Goal: Information Seeking & Learning: Compare options

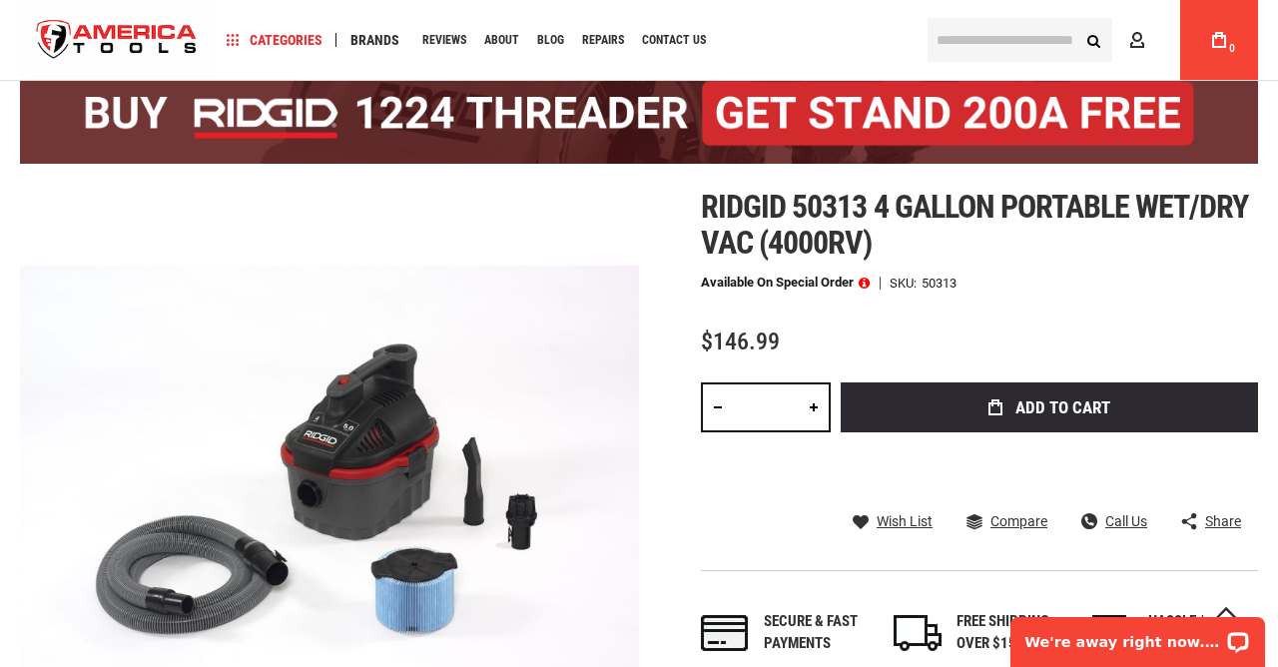
scroll to position [134, 0]
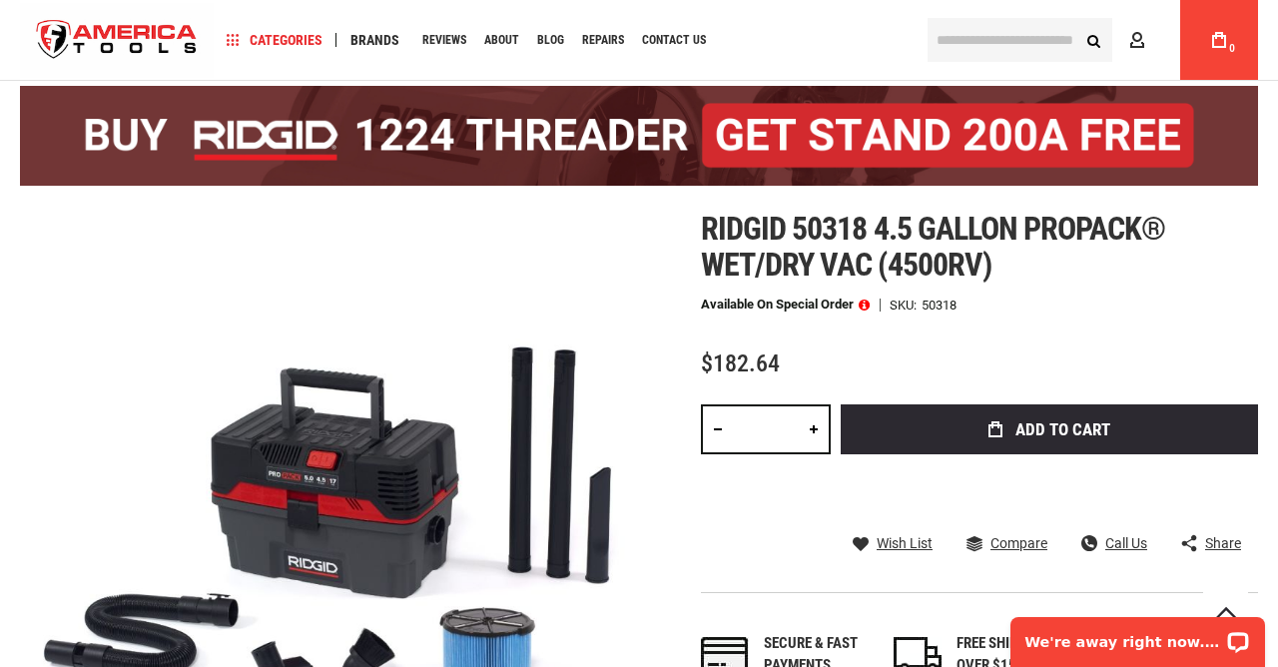
scroll to position [114, 0]
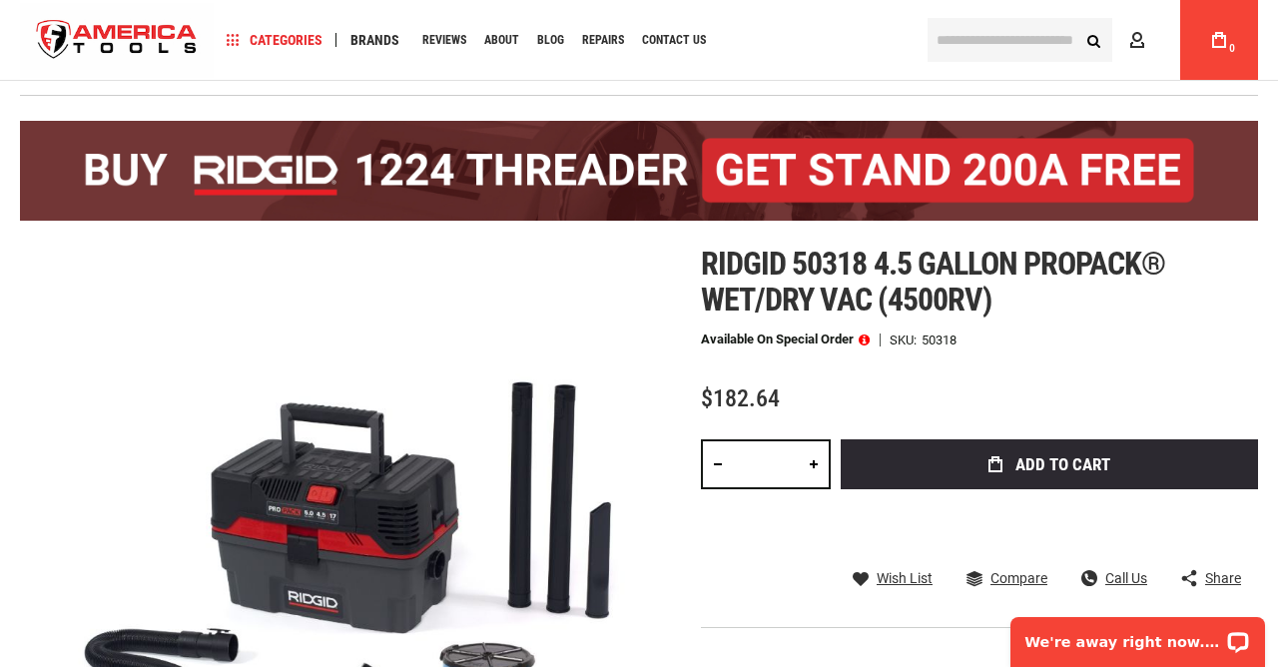
scroll to position [96, 0]
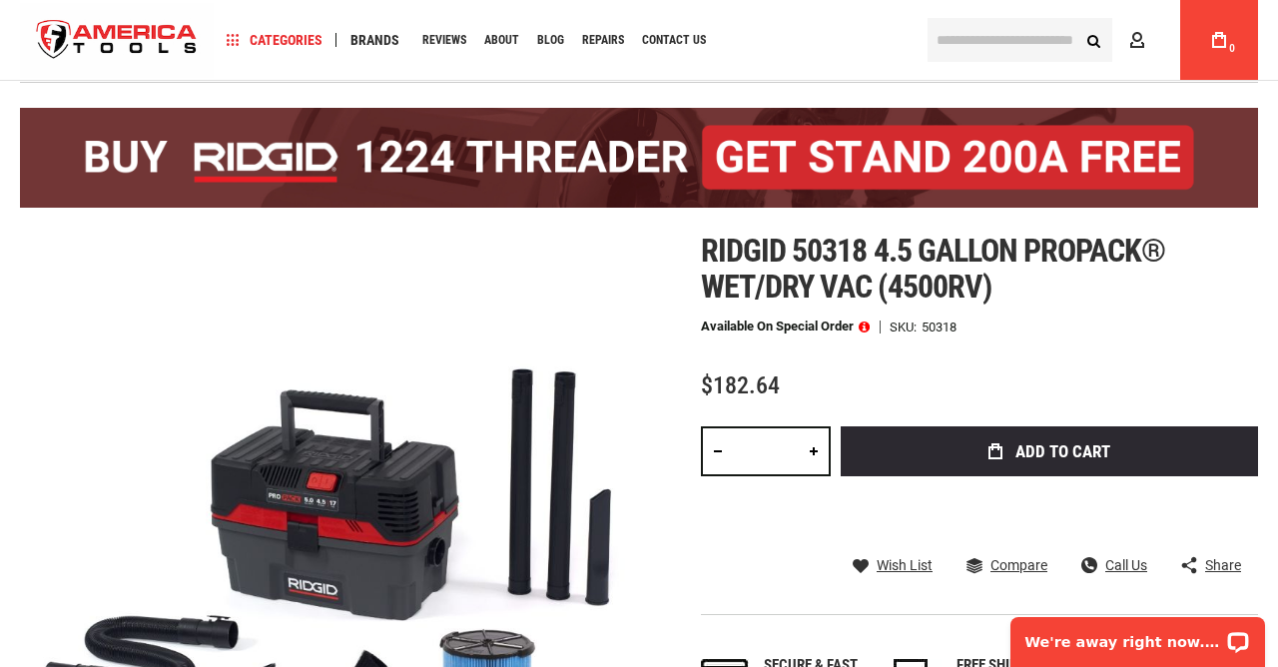
click at [625, 131] on img at bounding box center [639, 158] width 1238 height 100
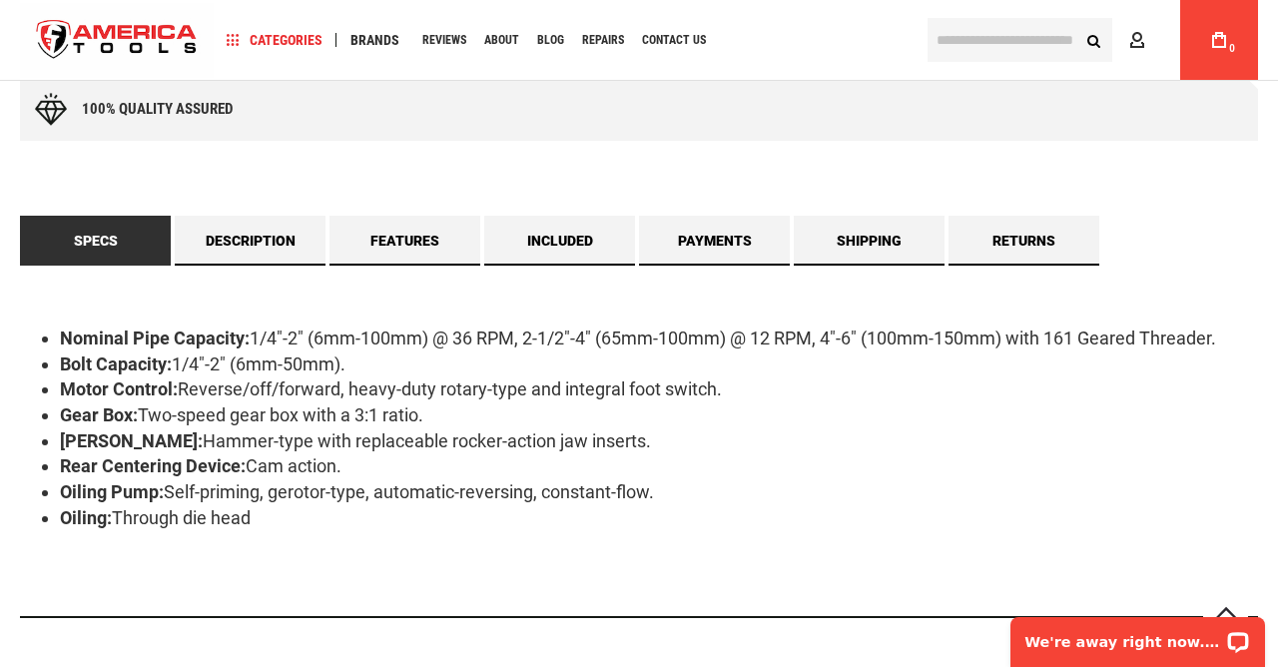
scroll to position [1487, 0]
